Goal: Transaction & Acquisition: Subscribe to service/newsletter

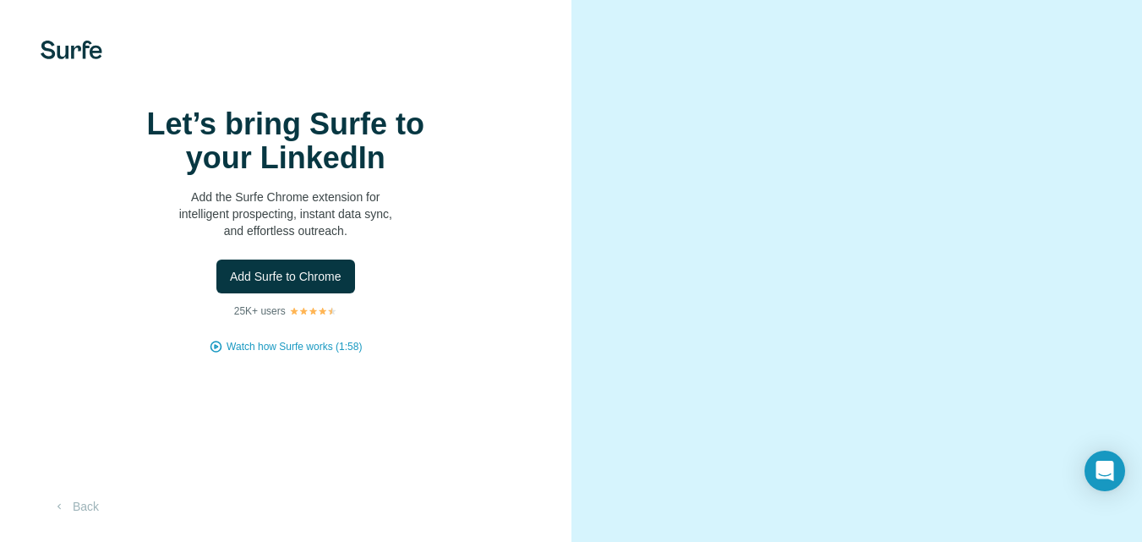
scroll to position [73, 0]
click at [87, 505] on button "Back" at bounding box center [76, 506] width 70 height 30
click at [302, 285] on span "Add Surfe to Chrome" at bounding box center [286, 276] width 112 height 17
click at [63, 245] on div "Let’s bring Surfe to your LinkedIn Add the Surfe Chrome extension for intellige…" at bounding box center [286, 230] width 504 height 247
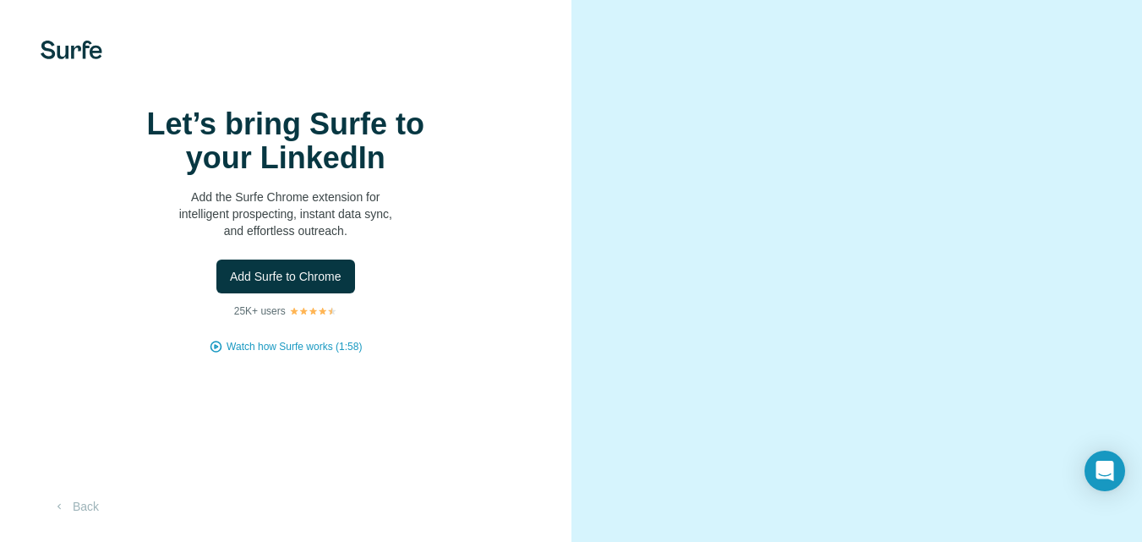
click at [807, 391] on video at bounding box center [857, 271] width 477 height 238
click at [715, 332] on video at bounding box center [857, 271] width 477 height 238
drag, startPoint x: 715, startPoint y: 332, endPoint x: 817, endPoint y: 220, distance: 151.4
click at [718, 331] on video at bounding box center [857, 271] width 477 height 238
click at [721, 329] on video at bounding box center [857, 271] width 477 height 238
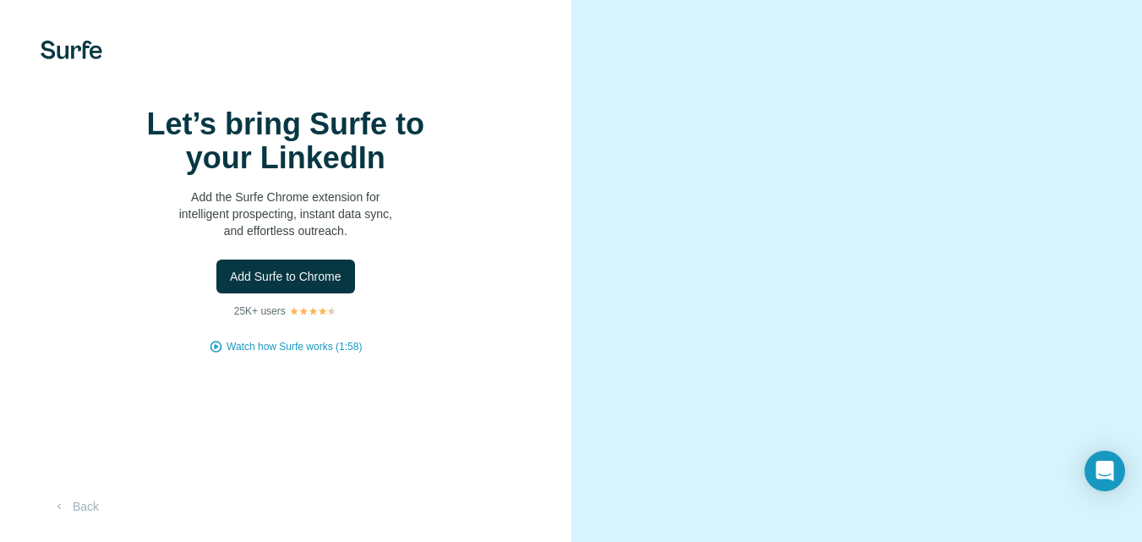
click at [729, 319] on video at bounding box center [857, 271] width 477 height 238
click at [740, 309] on video at bounding box center [857, 271] width 477 height 238
click at [753, 289] on video at bounding box center [857, 271] width 477 height 238
click at [772, 275] on video at bounding box center [857, 271] width 477 height 238
click at [787, 254] on video at bounding box center [857, 271] width 477 height 238
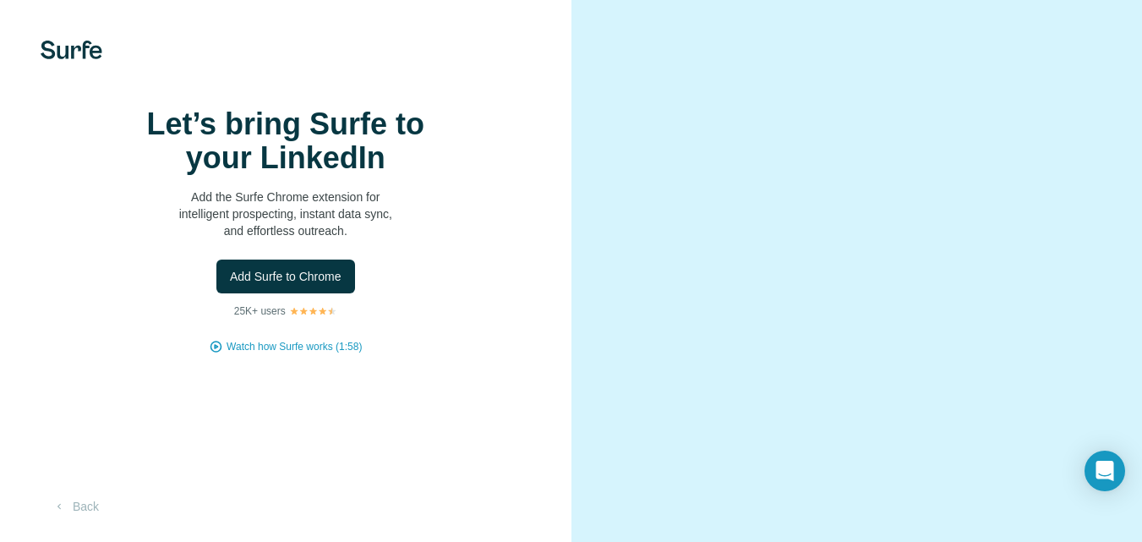
click at [799, 241] on video at bounding box center [857, 271] width 477 height 238
click at [806, 233] on video at bounding box center [857, 271] width 477 height 238
click at [812, 227] on video at bounding box center [857, 271] width 477 height 238
click at [964, 152] on video at bounding box center [857, 271] width 477 height 238
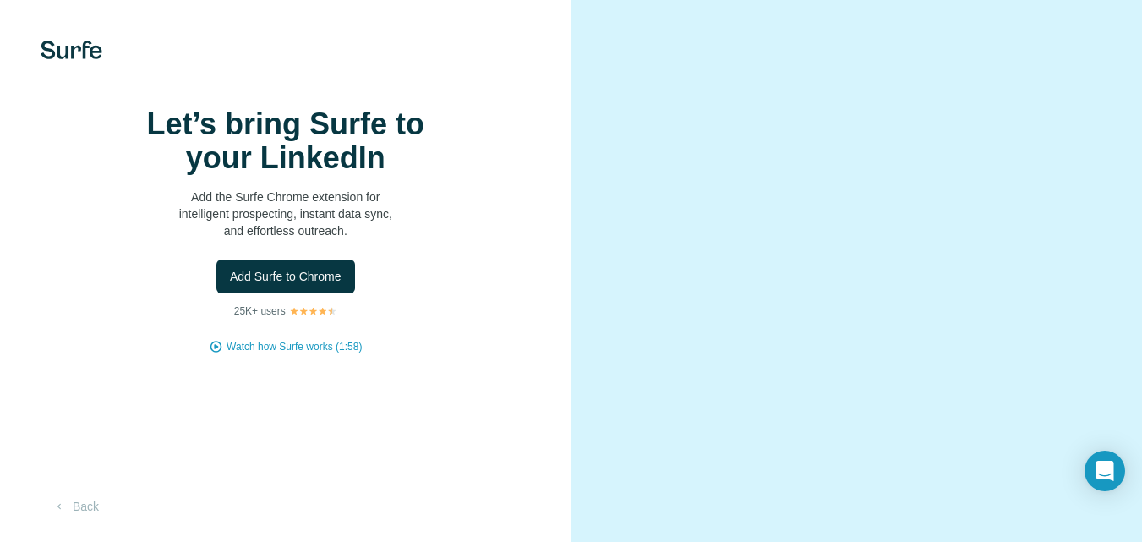
drag, startPoint x: 964, startPoint y: 141, endPoint x: 989, endPoint y: 120, distance: 33.0
click at [964, 152] on video at bounding box center [857, 271] width 477 height 238
click at [965, 152] on video at bounding box center [857, 271] width 477 height 238
click at [968, 152] on video at bounding box center [857, 271] width 477 height 238
click at [971, 152] on video at bounding box center [857, 271] width 477 height 238
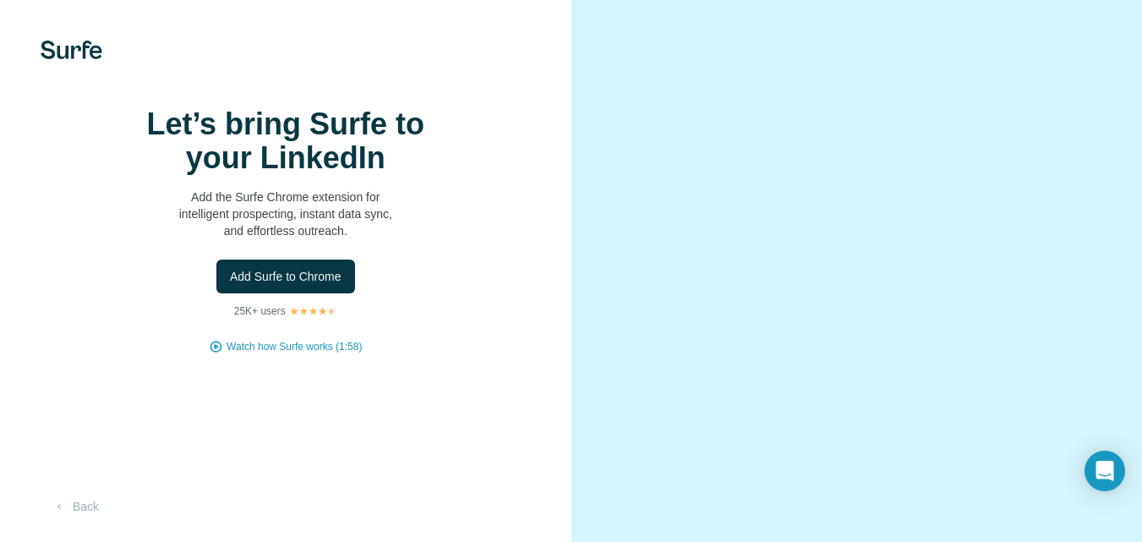
click at [971, 152] on video at bounding box center [857, 271] width 477 height 238
click at [973, 152] on video at bounding box center [857, 271] width 477 height 238
click at [976, 152] on video at bounding box center [857, 271] width 477 height 238
click at [979, 152] on video at bounding box center [857, 271] width 477 height 238
click at [982, 152] on video at bounding box center [857, 271] width 477 height 238
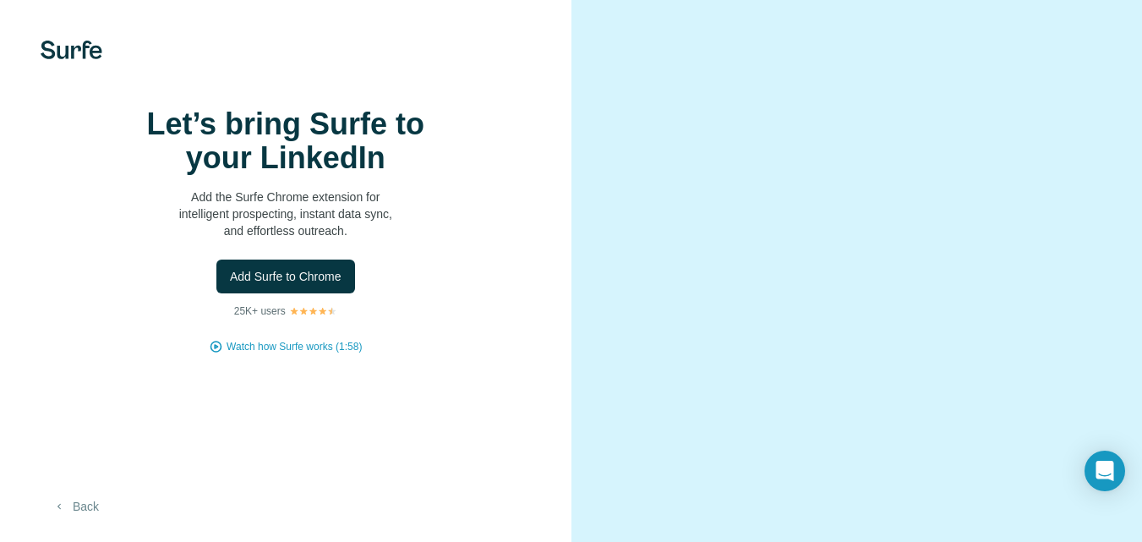
click at [67, 517] on button "Back" at bounding box center [76, 506] width 70 height 30
drag, startPoint x: 67, startPoint y: 517, endPoint x: 157, endPoint y: 383, distance: 162.0
click at [67, 517] on button "Back" at bounding box center [76, 506] width 70 height 30
click at [68, 515] on button "Back" at bounding box center [76, 506] width 70 height 30
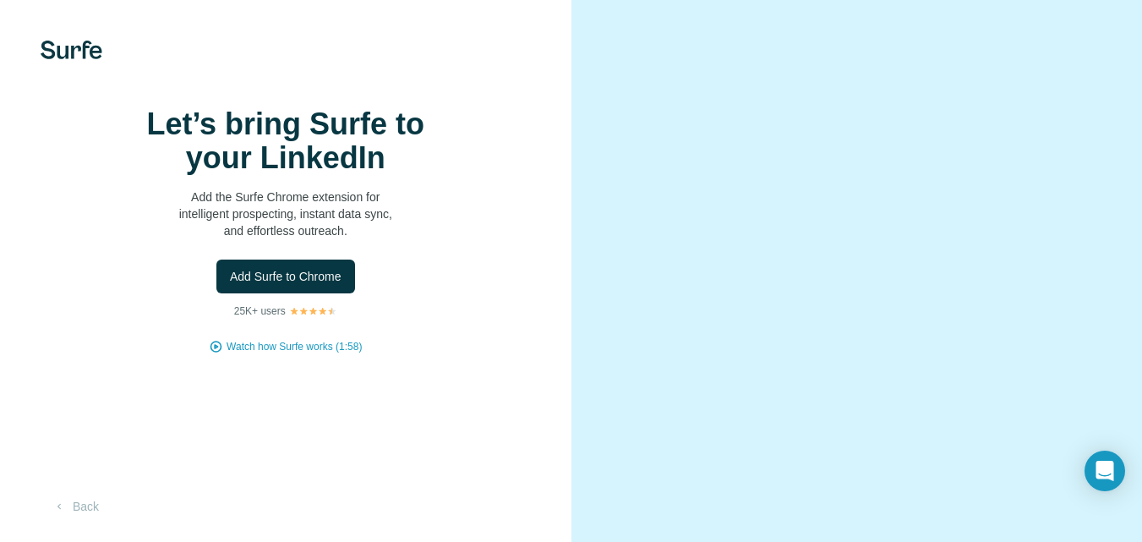
click at [71, 510] on button "Back" at bounding box center [76, 506] width 70 height 30
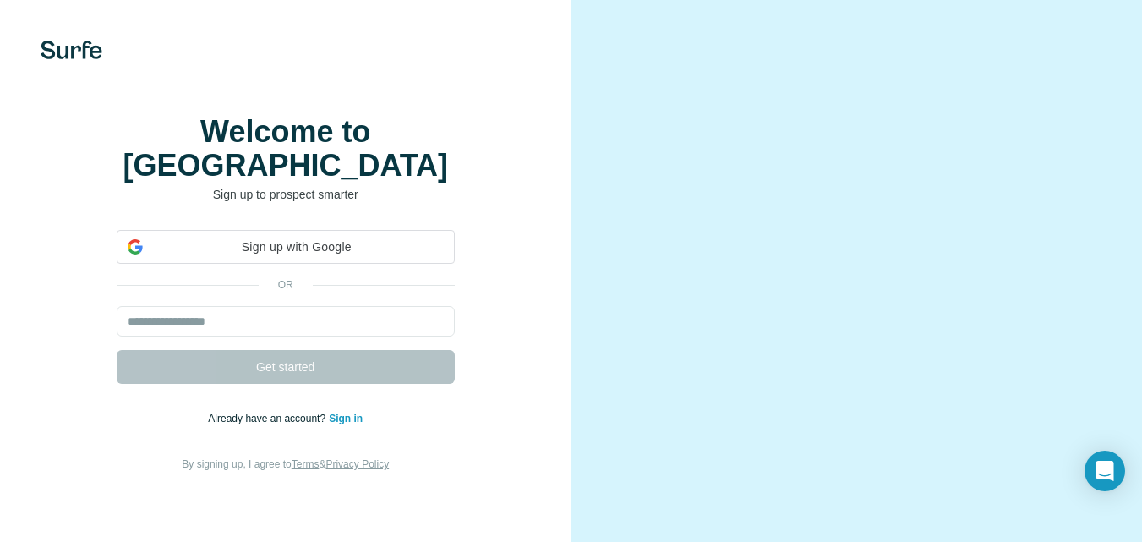
click at [255, 205] on div "Welcome to Surfe Sign up to prospect smarter Sign up with Google Sign up with G…" at bounding box center [286, 294] width 504 height 358
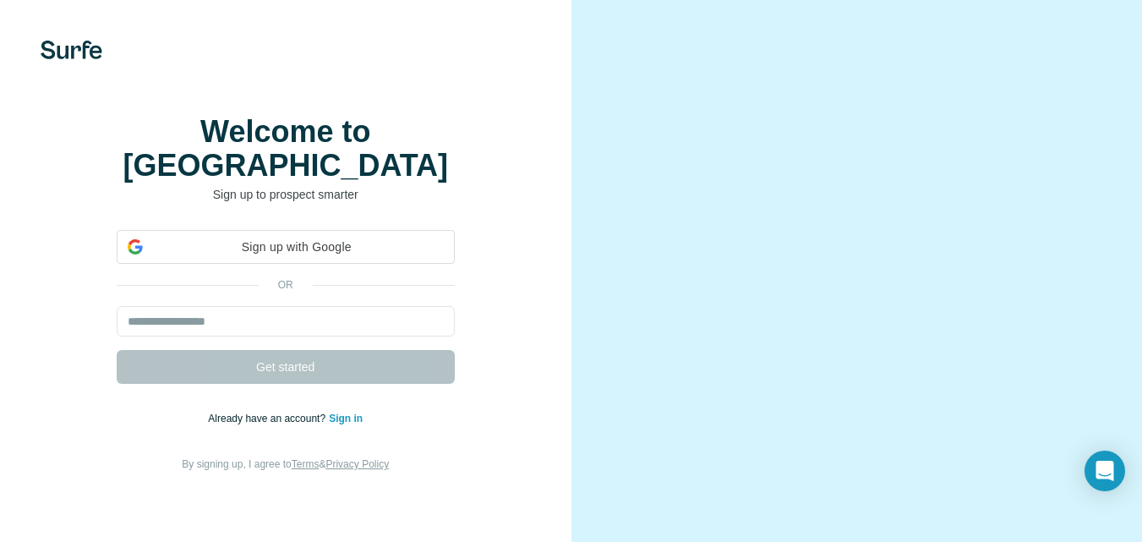
click at [255, 205] on div "Welcome to Surfe Sign up to prospect smarter Sign up with Google Sign up with G…" at bounding box center [286, 294] width 504 height 358
click at [258, 201] on div "Welcome to Surfe Sign up to prospect smarter Sign up with Google Sign up with G…" at bounding box center [286, 294] width 504 height 358
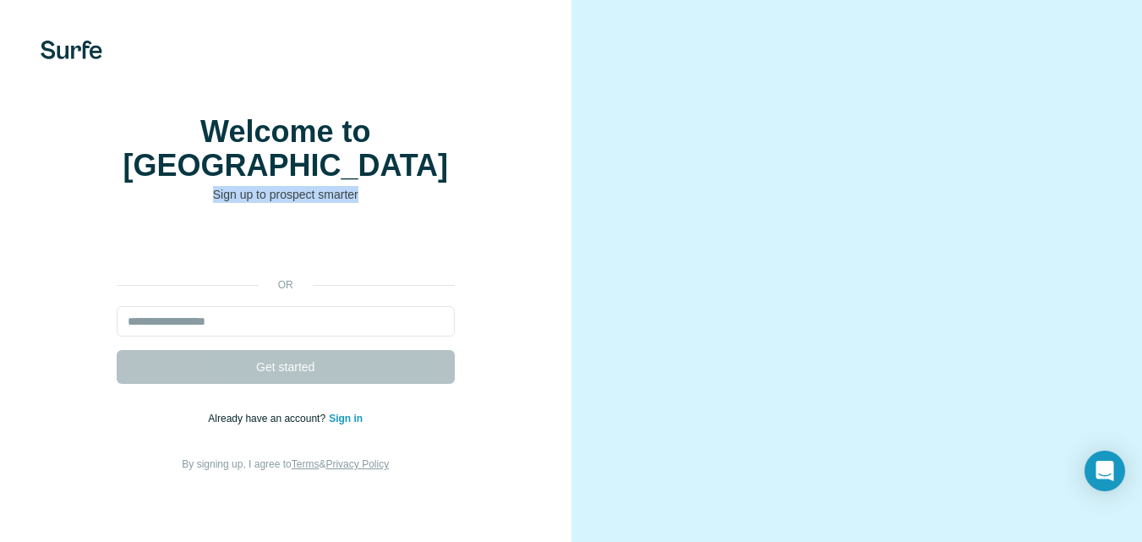
click at [676, 175] on video at bounding box center [857, 294] width 477 height 238
drag, startPoint x: 676, startPoint y: 97, endPoint x: 791, endPoint y: 5, distance: 147.3
click at [676, 175] on video at bounding box center [857, 294] width 477 height 238
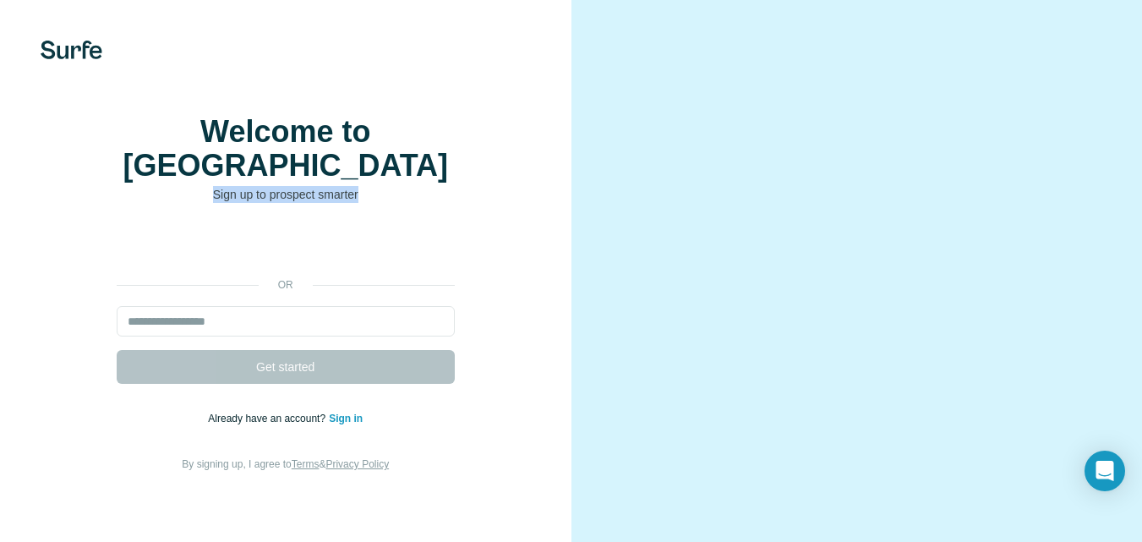
click at [676, 175] on video at bounding box center [857, 294] width 477 height 238
click at [678, 175] on video at bounding box center [857, 294] width 477 height 238
click at [680, 175] on video at bounding box center [857, 294] width 477 height 238
click at [682, 175] on video at bounding box center [857, 294] width 477 height 238
click at [691, 175] on video at bounding box center [857, 294] width 477 height 238
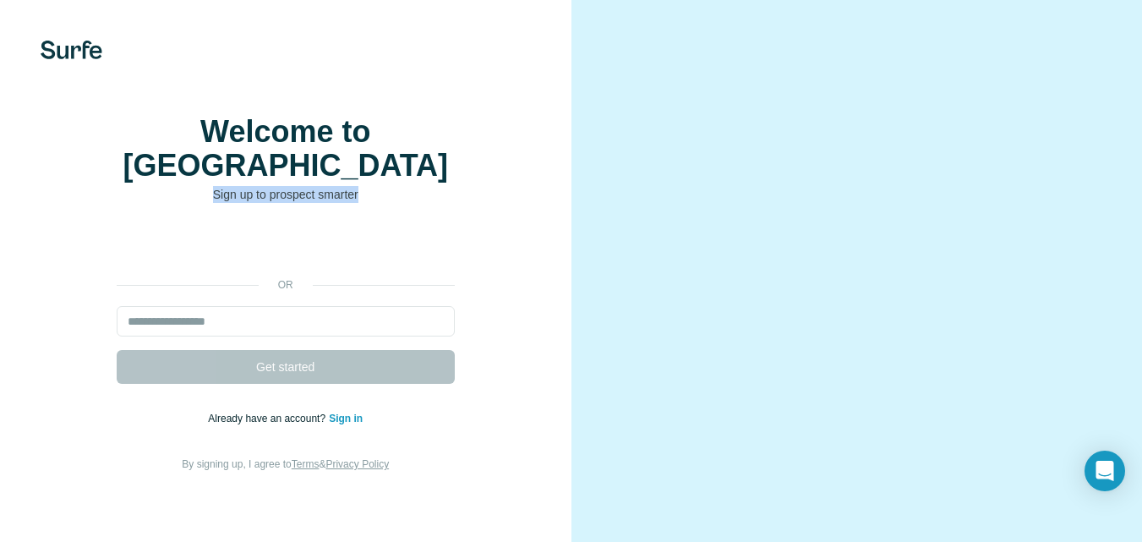
click at [699, 175] on video at bounding box center [857, 294] width 477 height 238
click at [706, 175] on video at bounding box center [857, 294] width 477 height 238
